Goal: Entertainment & Leisure: Consume media (video, audio)

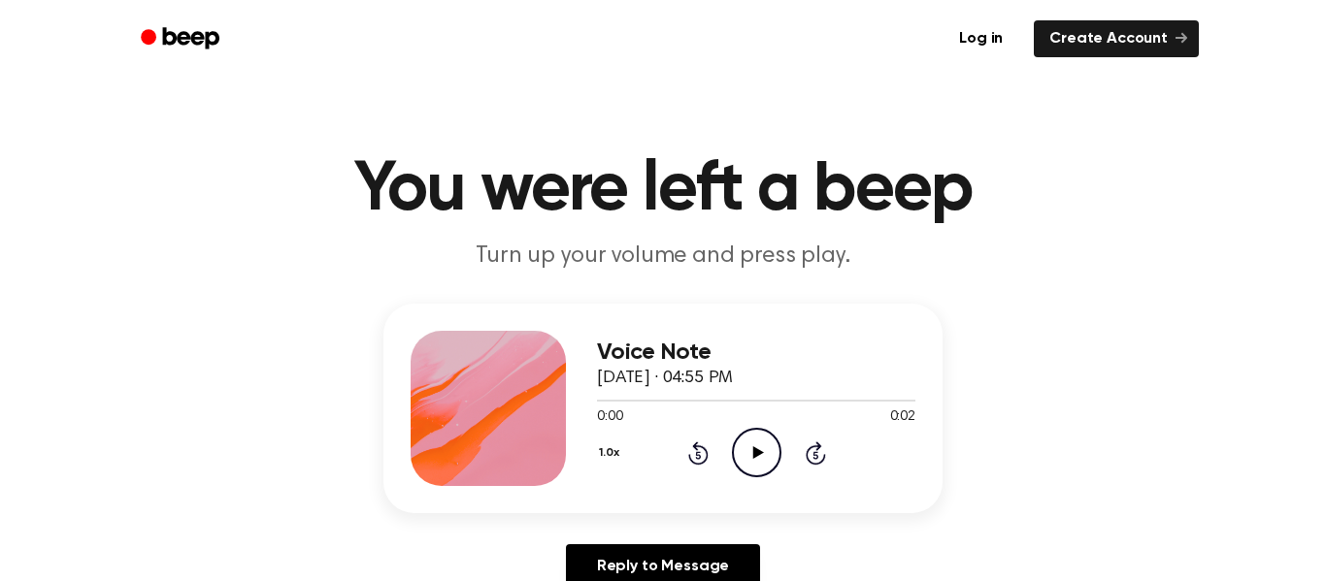
click at [771, 451] on icon "Play Audio" at bounding box center [756, 452] width 49 height 49
click at [763, 453] on icon "Play Audio" at bounding box center [756, 452] width 49 height 49
click at [744, 455] on icon "Play Audio" at bounding box center [756, 452] width 49 height 49
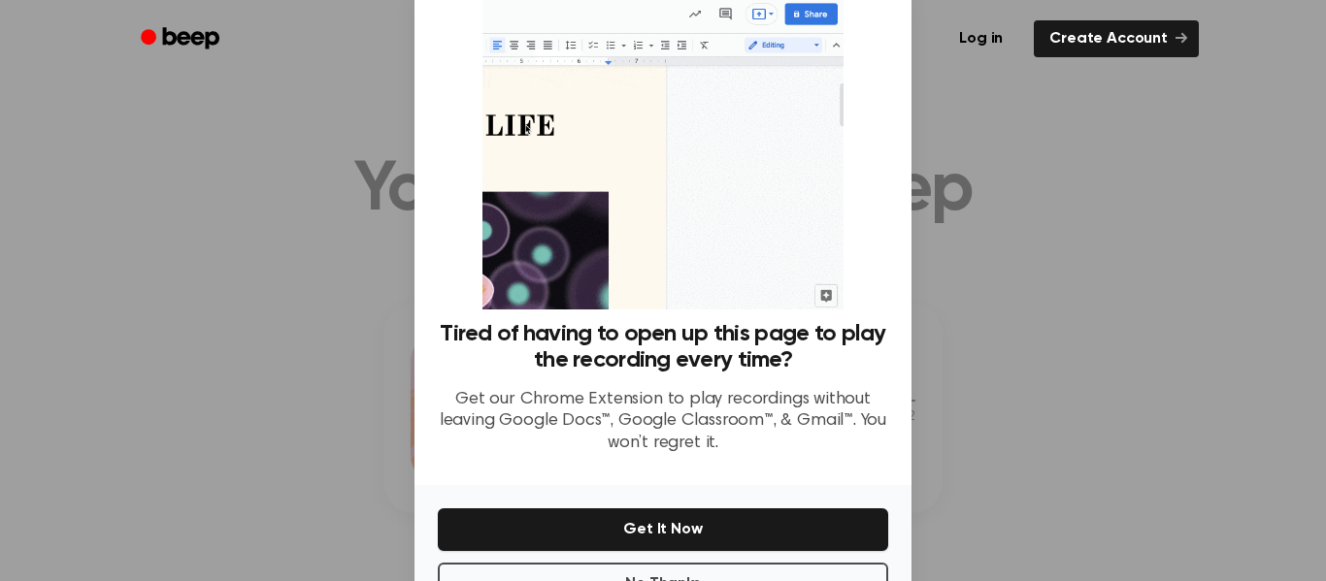
scroll to position [69, 0]
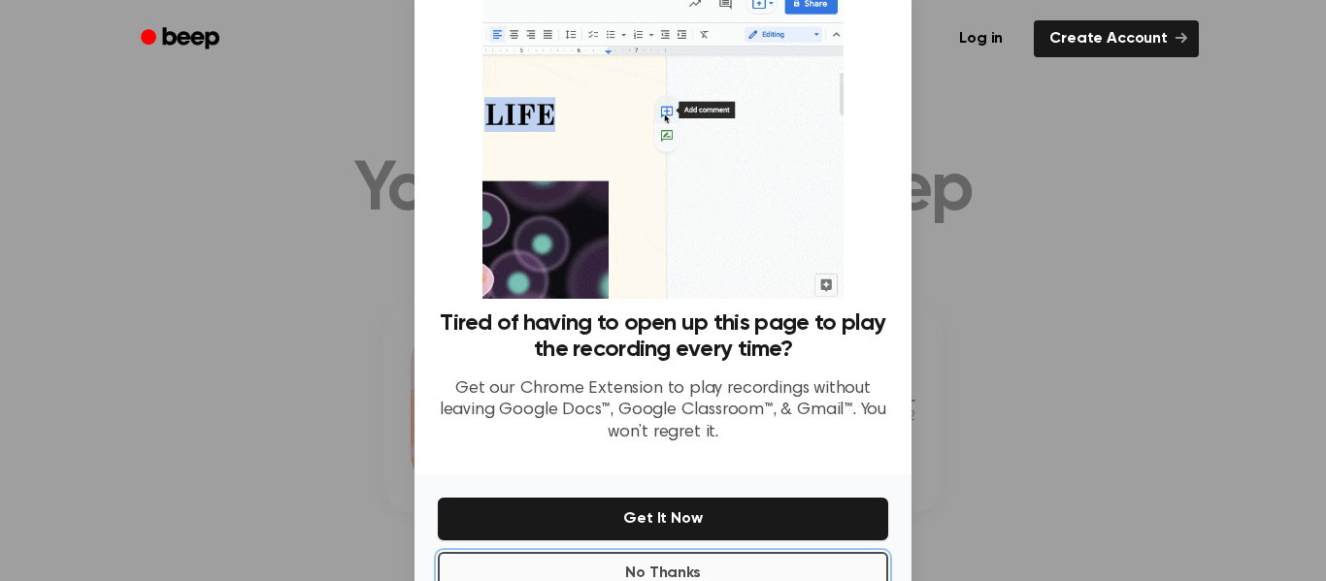
click at [811, 556] on button "No Thanks" at bounding box center [663, 573] width 450 height 43
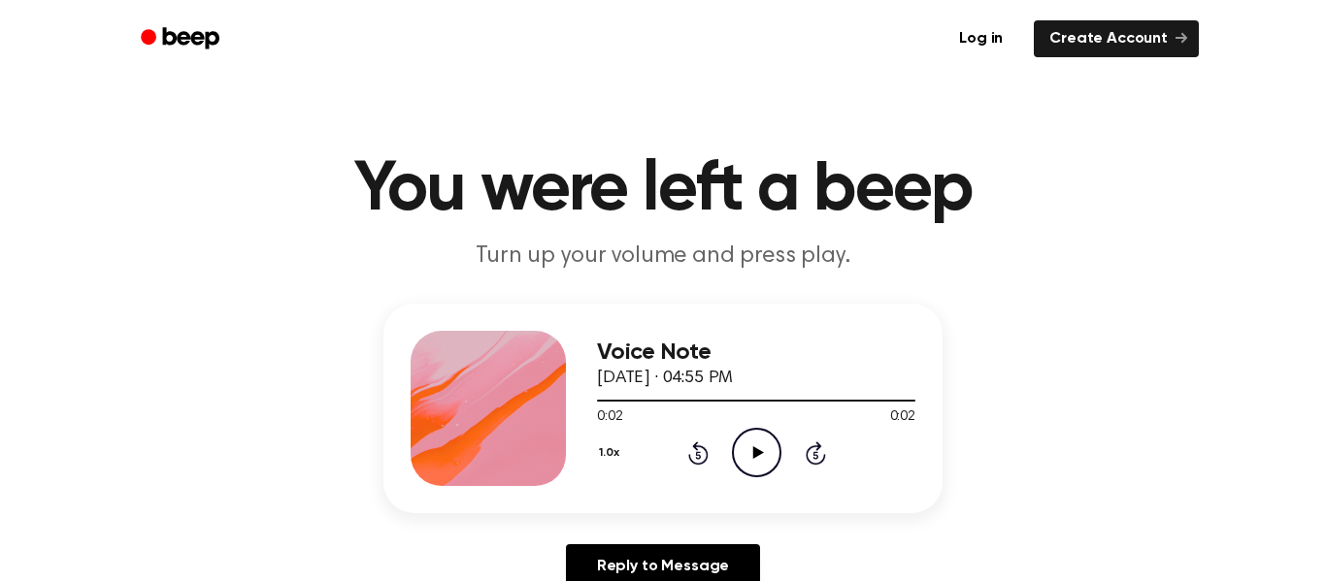
click at [760, 434] on icon "Play Audio" at bounding box center [756, 452] width 49 height 49
click at [760, 444] on icon "Play Audio" at bounding box center [756, 452] width 49 height 49
click at [745, 445] on icon "Pause Audio" at bounding box center [756, 452] width 49 height 49
click at [761, 442] on icon "Play Audio" at bounding box center [756, 452] width 49 height 49
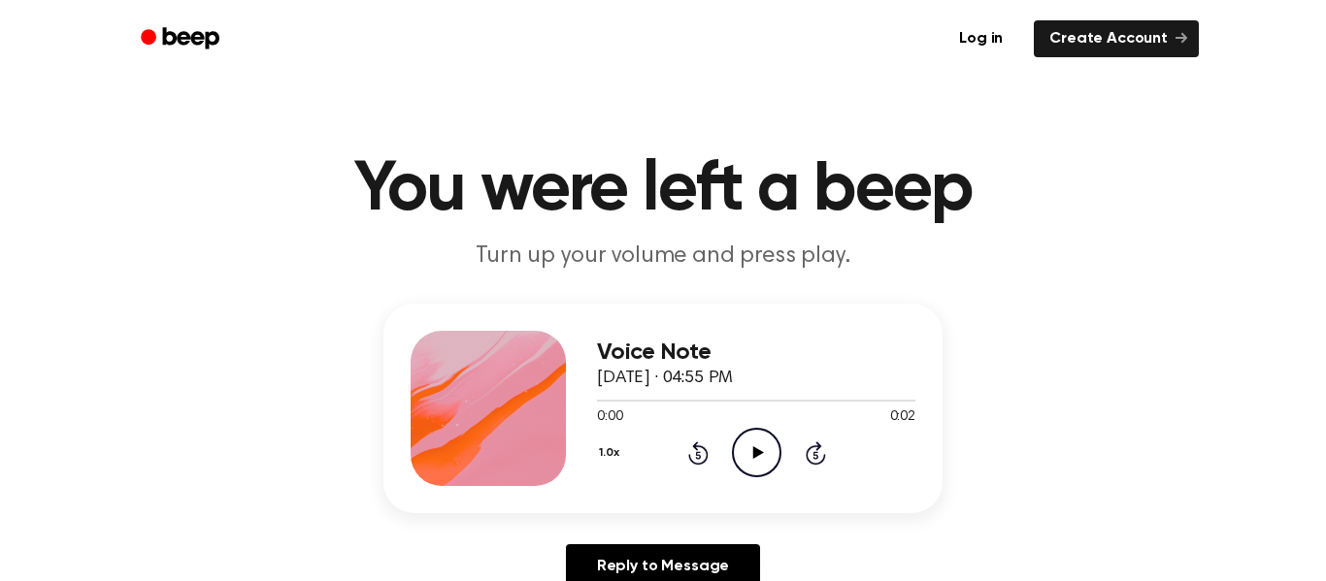
click at [776, 448] on icon "Play Audio" at bounding box center [756, 452] width 49 height 49
click at [744, 451] on icon "Play Audio" at bounding box center [756, 452] width 49 height 49
click at [768, 433] on circle at bounding box center [757, 453] width 48 height 48
click at [771, 451] on icon "Play Audio" at bounding box center [756, 452] width 49 height 49
click at [771, 453] on icon "Play Audio" at bounding box center [756, 452] width 49 height 49
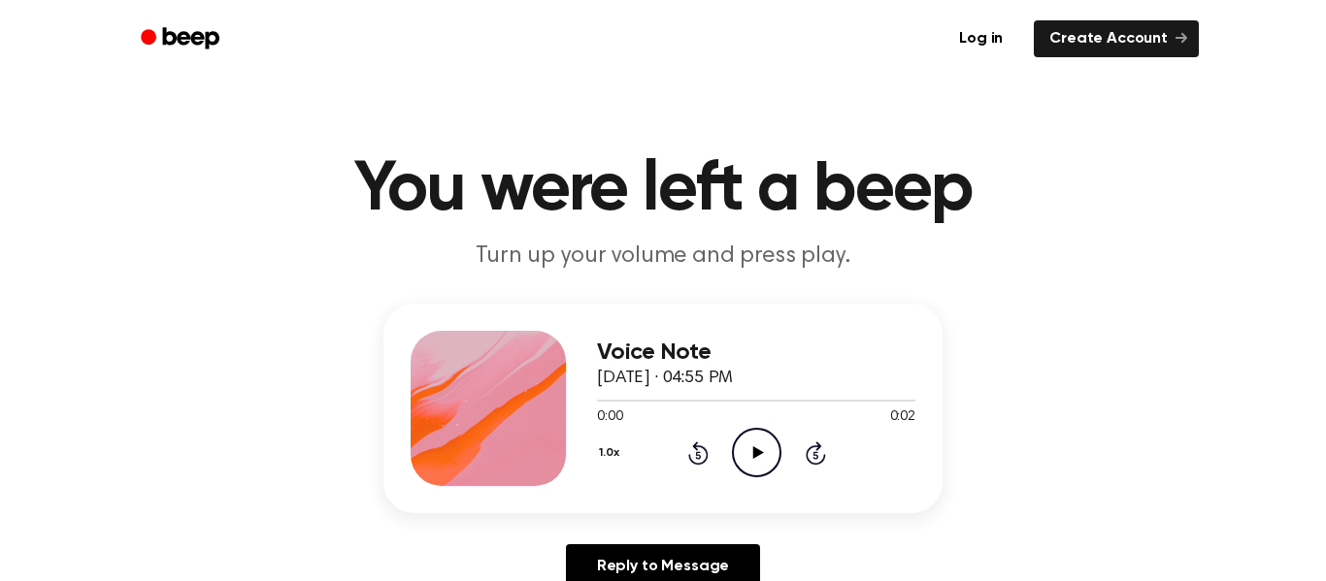
click at [749, 461] on icon "Play Audio" at bounding box center [756, 452] width 49 height 49
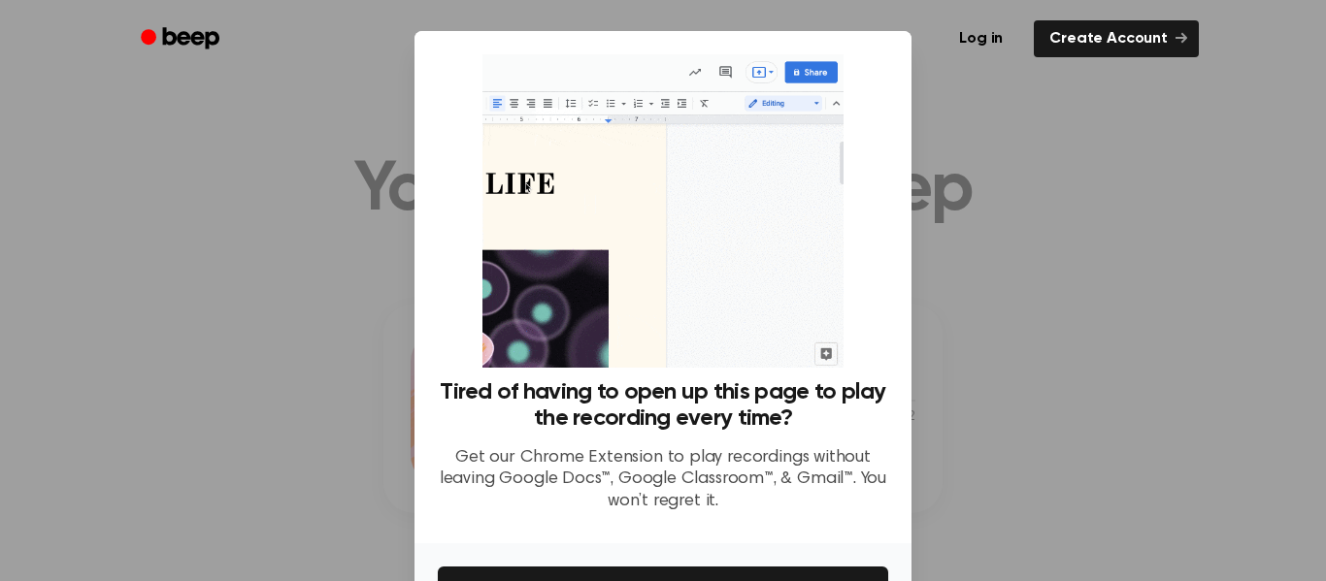
scroll to position [125, 0]
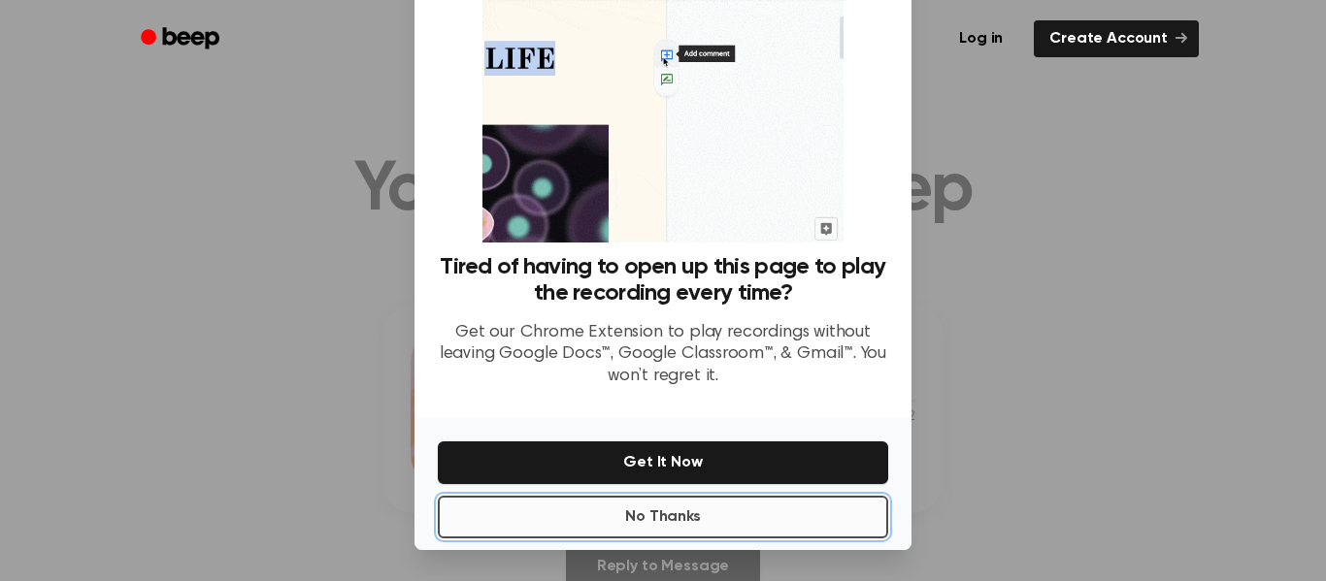
click at [809, 527] on button "No Thanks" at bounding box center [663, 517] width 450 height 43
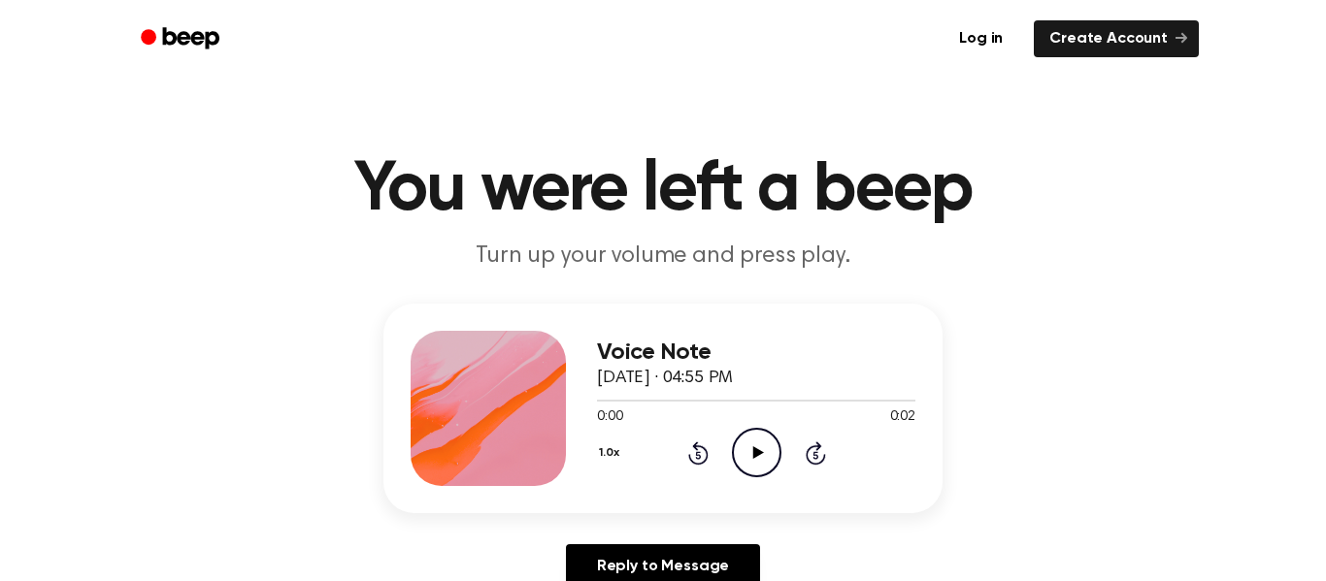
click at [751, 452] on icon "Play Audio" at bounding box center [756, 452] width 49 height 49
click at [739, 474] on icon "Play Audio" at bounding box center [756, 452] width 49 height 49
click at [774, 469] on icon "Play Audio" at bounding box center [756, 452] width 49 height 49
click at [761, 468] on icon "Play Audio" at bounding box center [756, 452] width 49 height 49
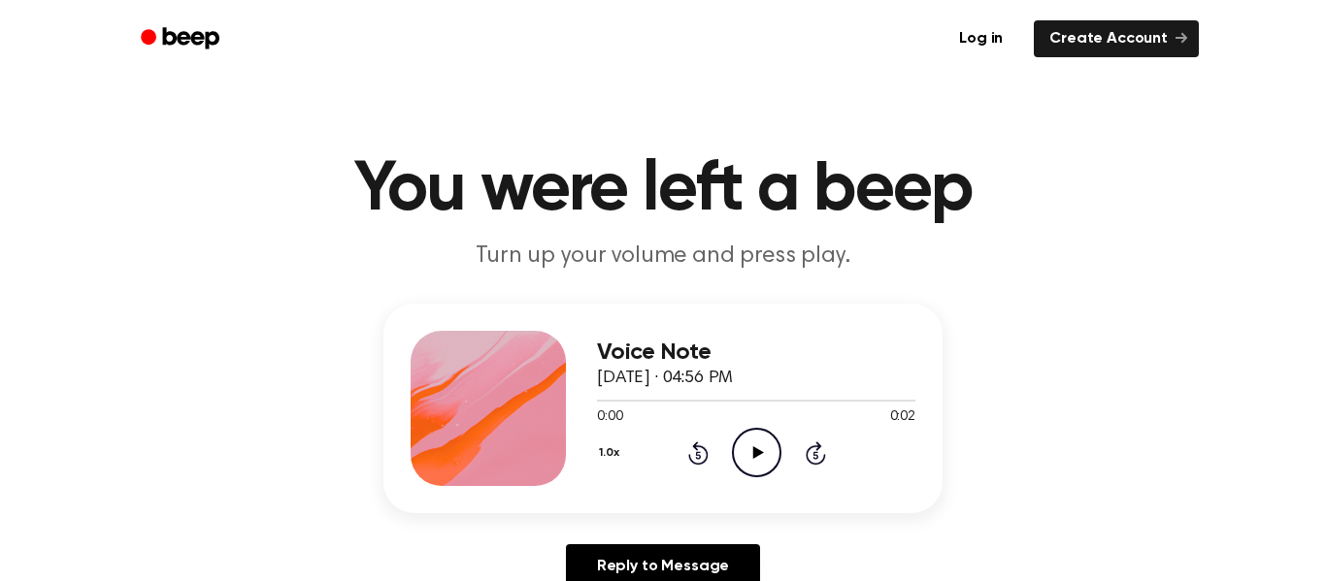
click at [767, 442] on icon "Play Audio" at bounding box center [756, 452] width 49 height 49
click at [765, 457] on icon "Play Audio" at bounding box center [756, 452] width 49 height 49
click at [734, 462] on circle at bounding box center [757, 453] width 48 height 48
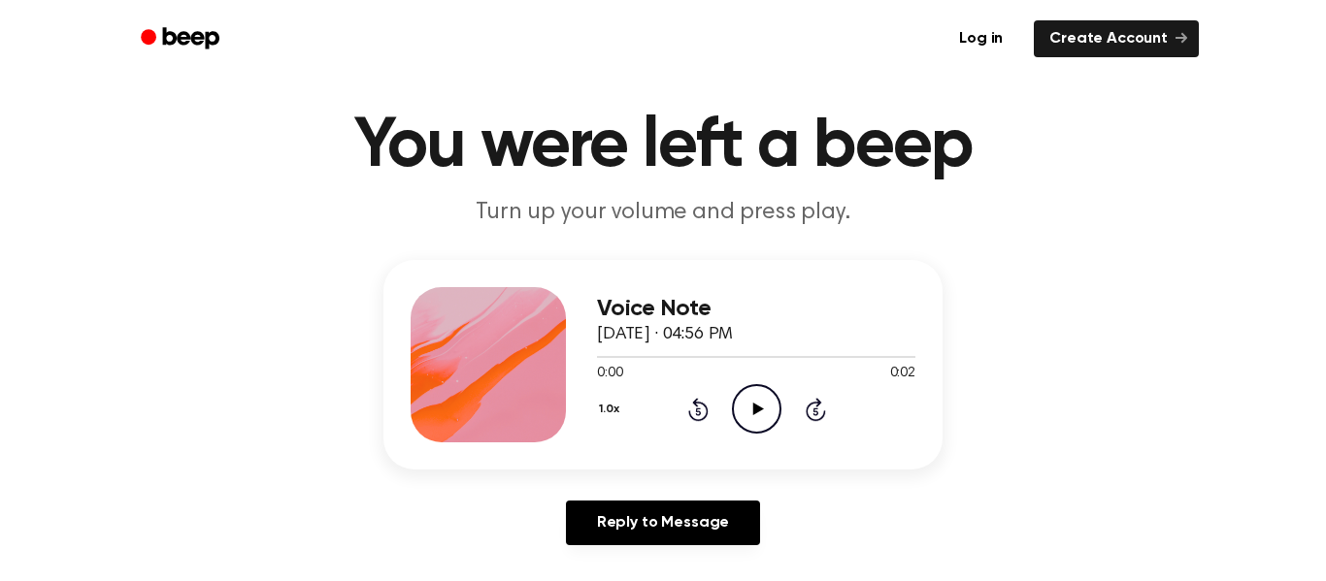
scroll to position [42, 0]
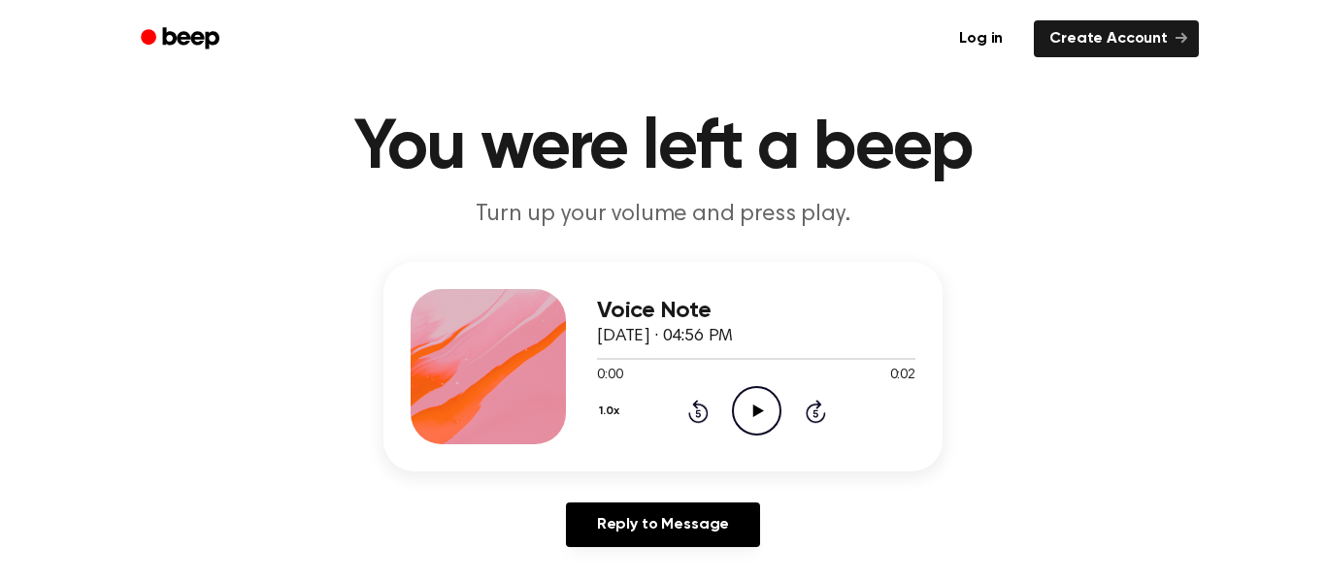
click at [744, 405] on icon "Play Audio" at bounding box center [756, 410] width 49 height 49
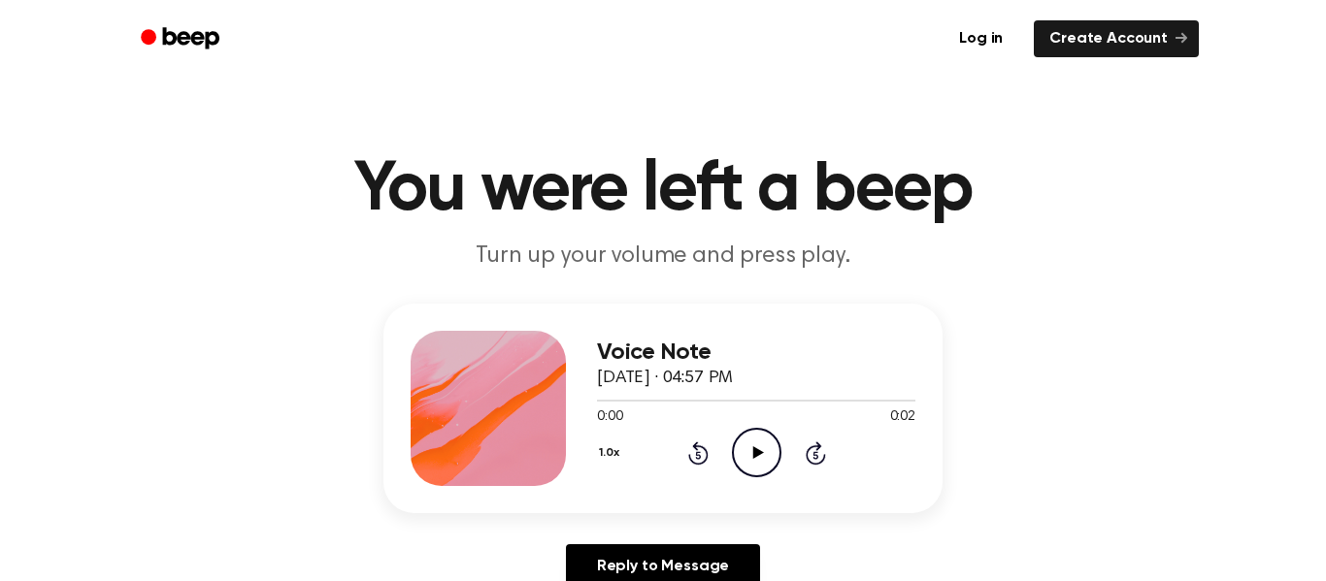
click at [735, 457] on icon "Play Audio" at bounding box center [756, 452] width 49 height 49
click at [778, 450] on icon "Play Audio" at bounding box center [756, 452] width 49 height 49
click at [765, 457] on icon "Play Audio" at bounding box center [756, 452] width 49 height 49
click at [755, 449] on icon at bounding box center [757, 452] width 11 height 13
